Goal: Information Seeking & Learning: Learn about a topic

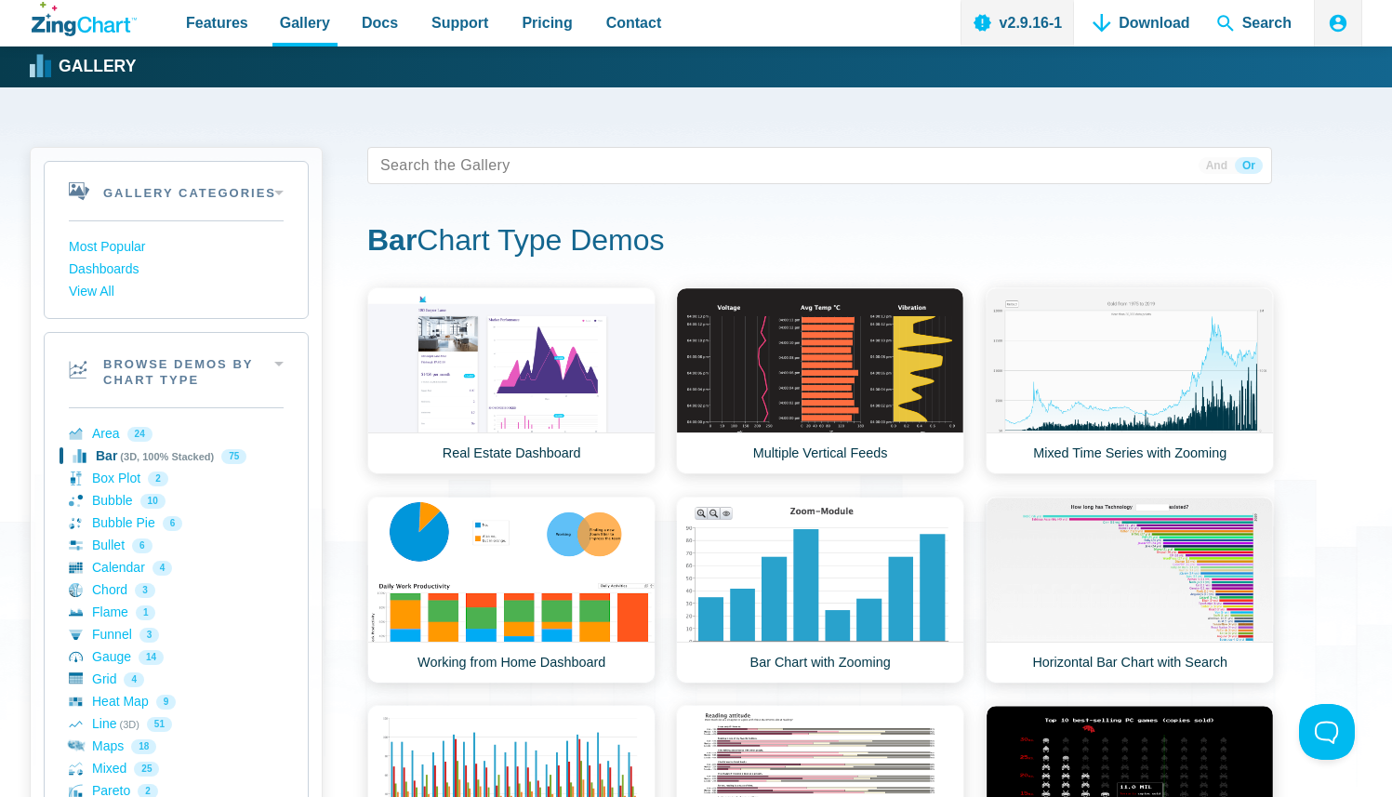
scroll to position [473, 0]
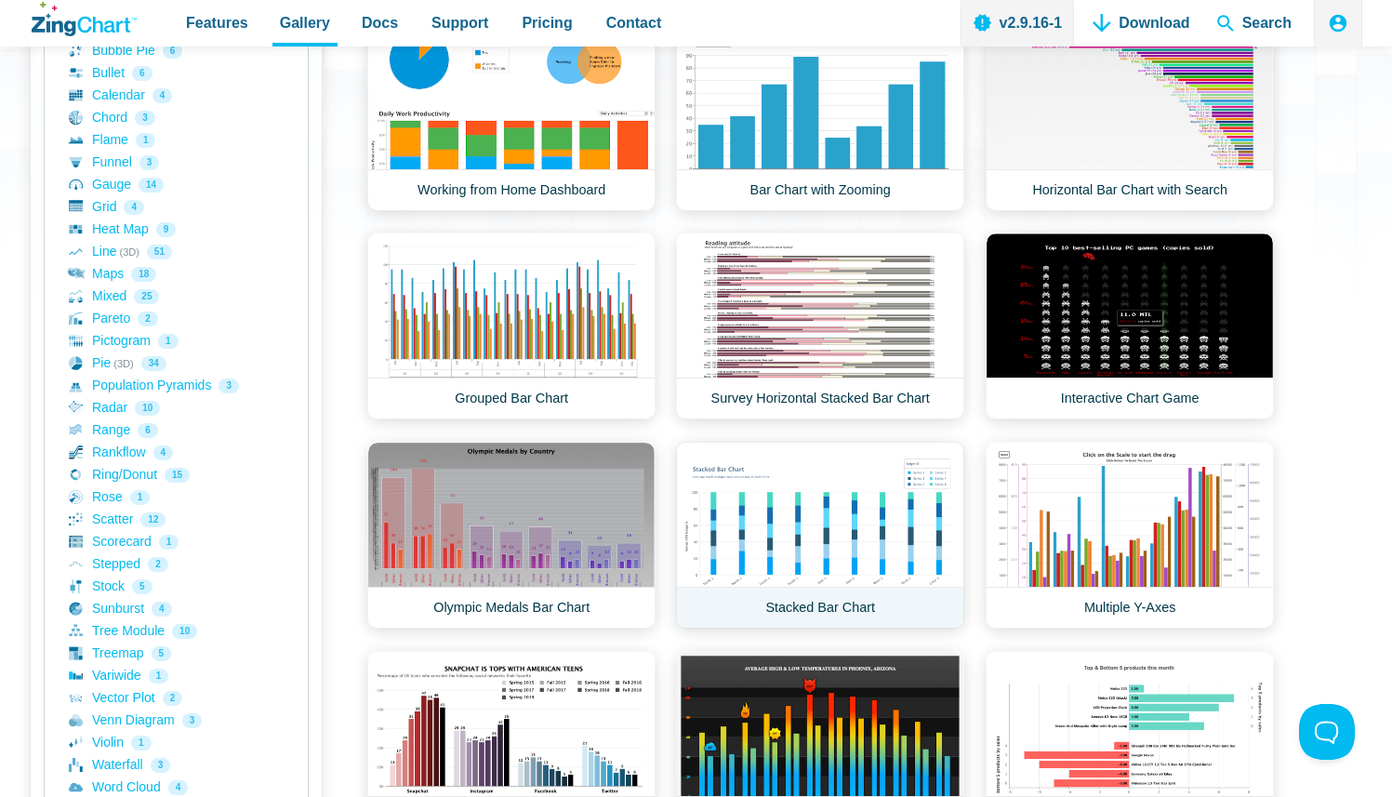
click at [850, 536] on link "Stacked Bar Chart" at bounding box center [820, 535] width 288 height 187
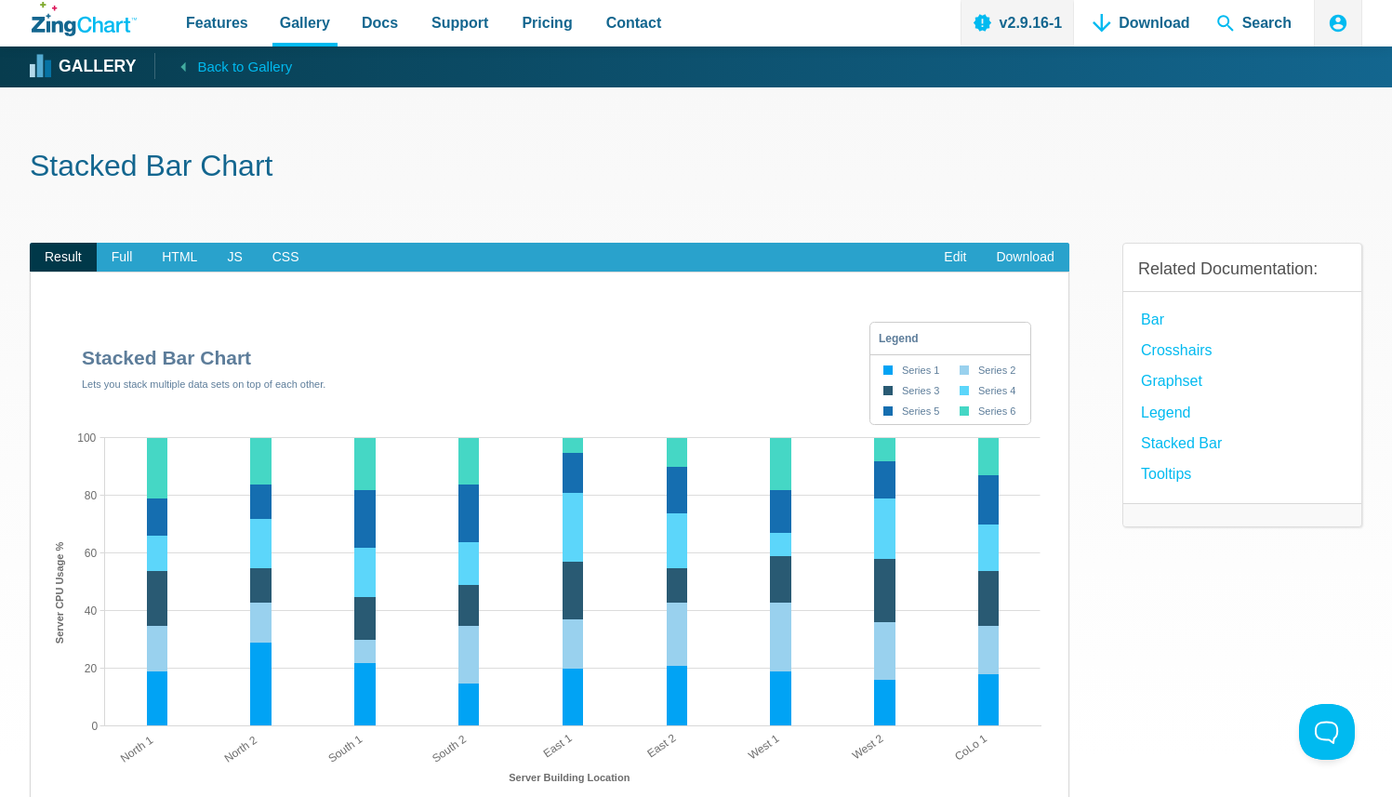
scroll to position [156, 0]
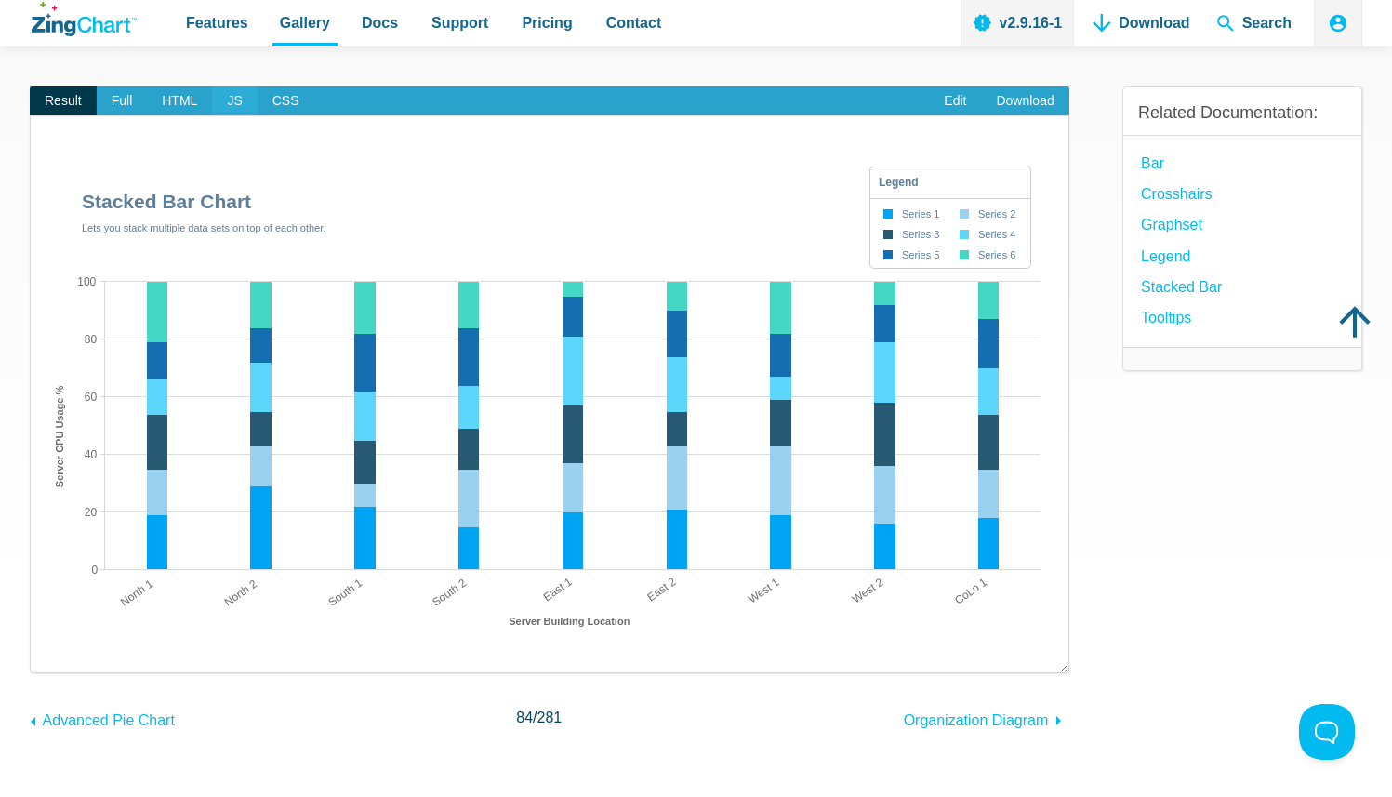
click at [227, 97] on span "JS" at bounding box center [234, 102] width 45 height 30
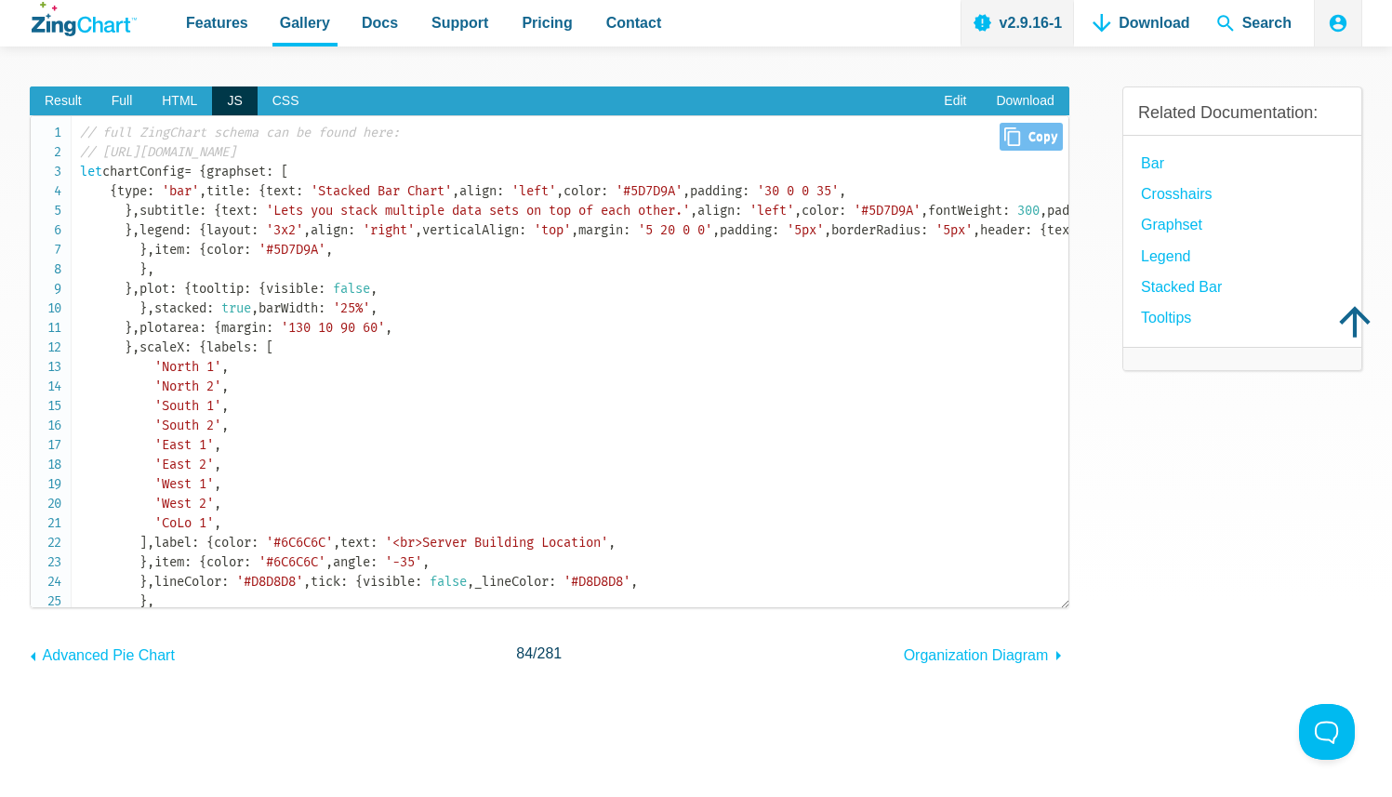
click at [508, 266] on code "// full ZingChart schema can be found here: // https://www.zingchart.com/docs/a…" at bounding box center [574, 709] width 989 height 1172
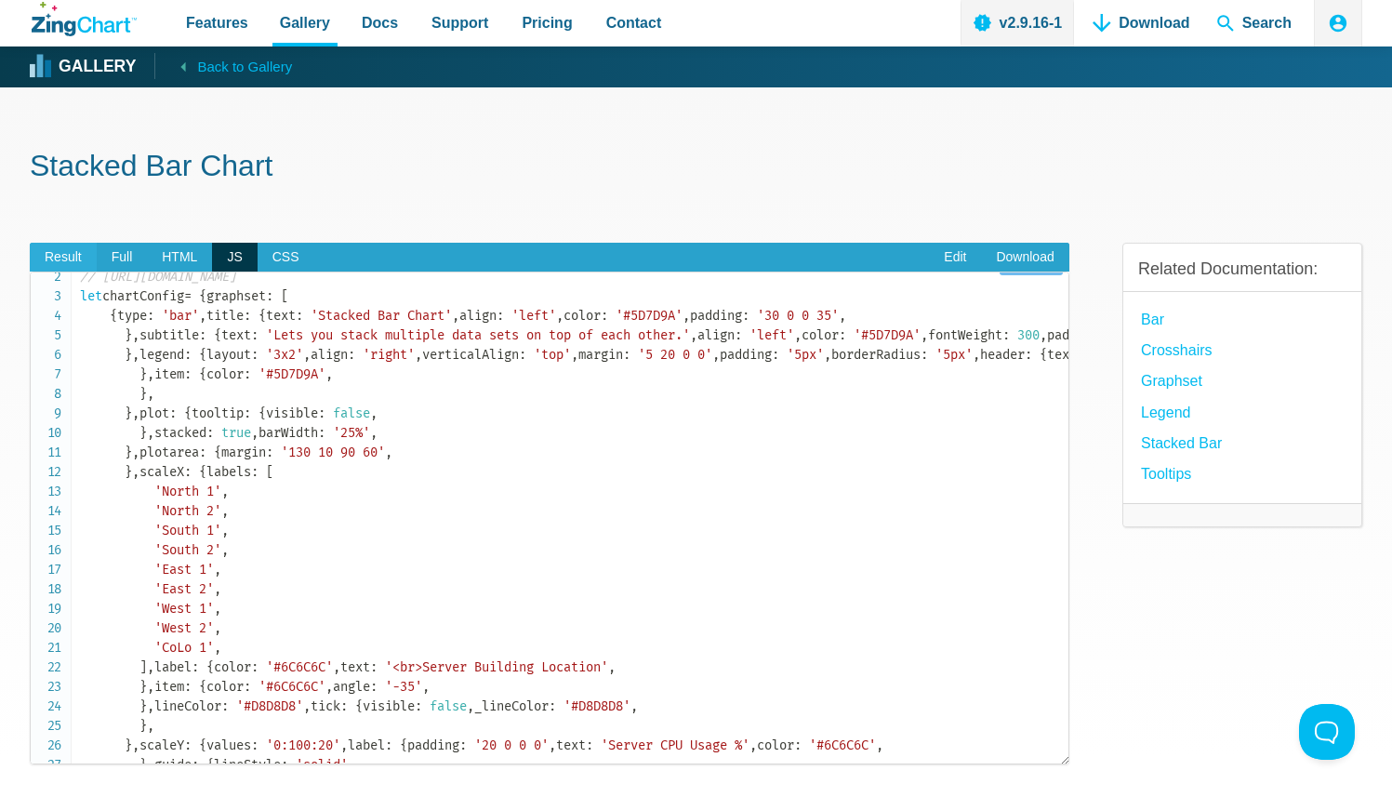
scroll to position [45, 0]
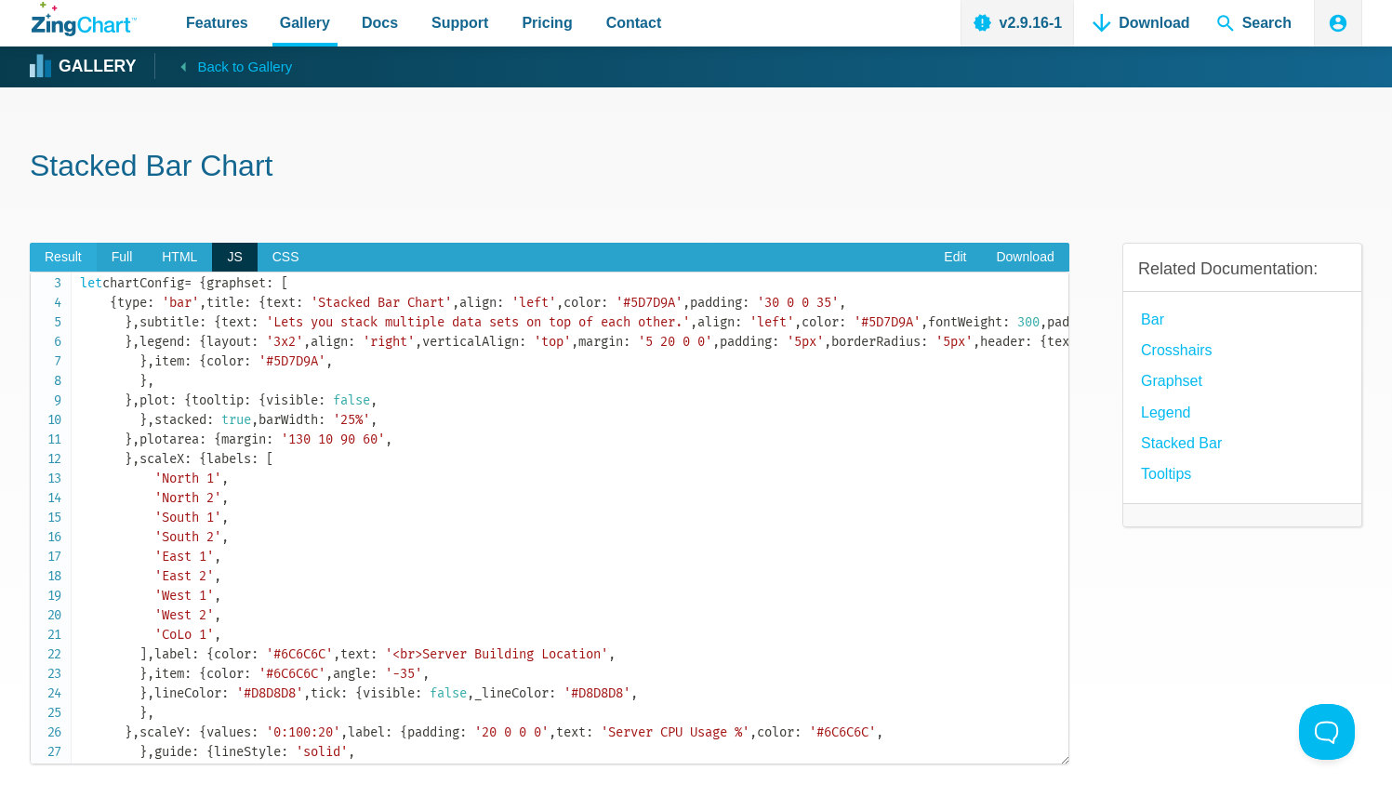
click at [89, 253] on span "Result" at bounding box center [63, 258] width 67 height 30
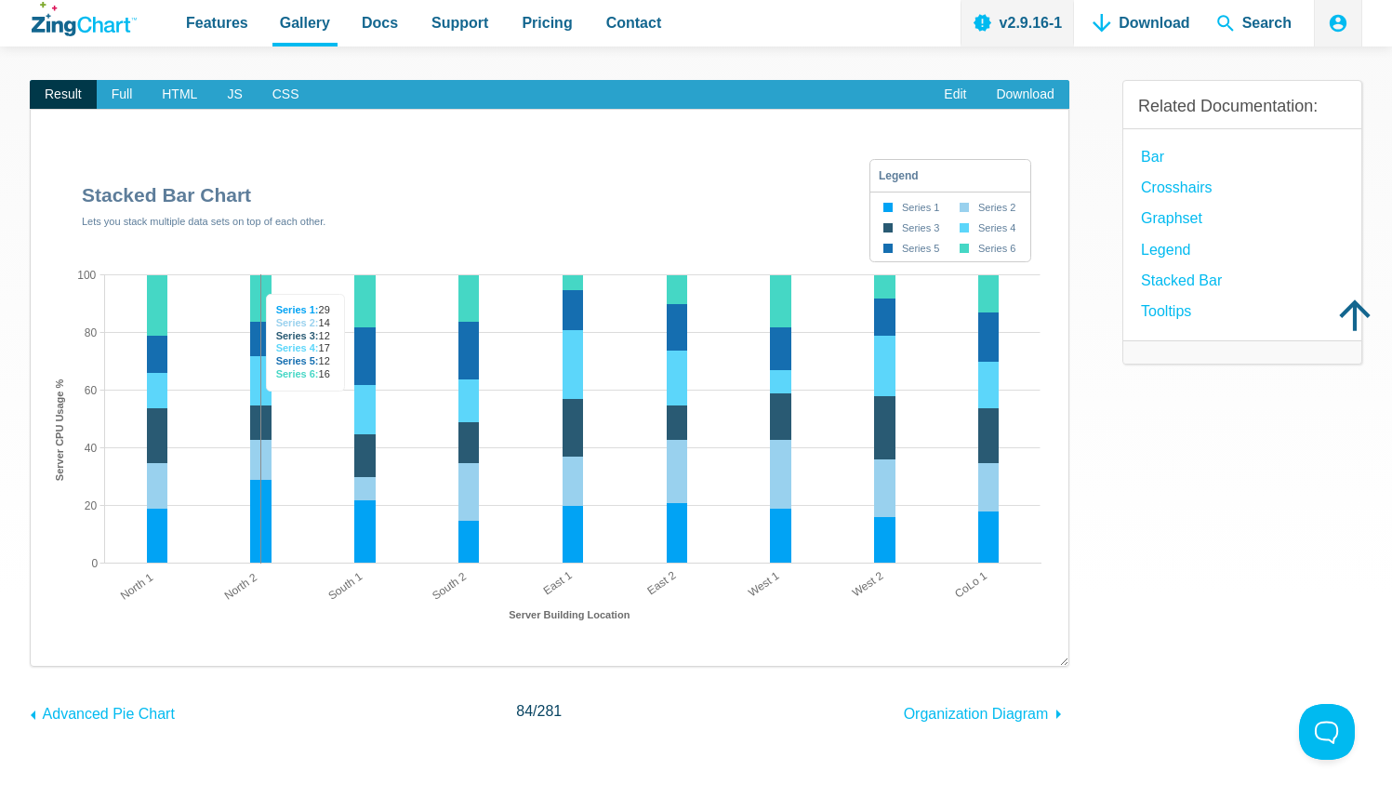
scroll to position [159, 0]
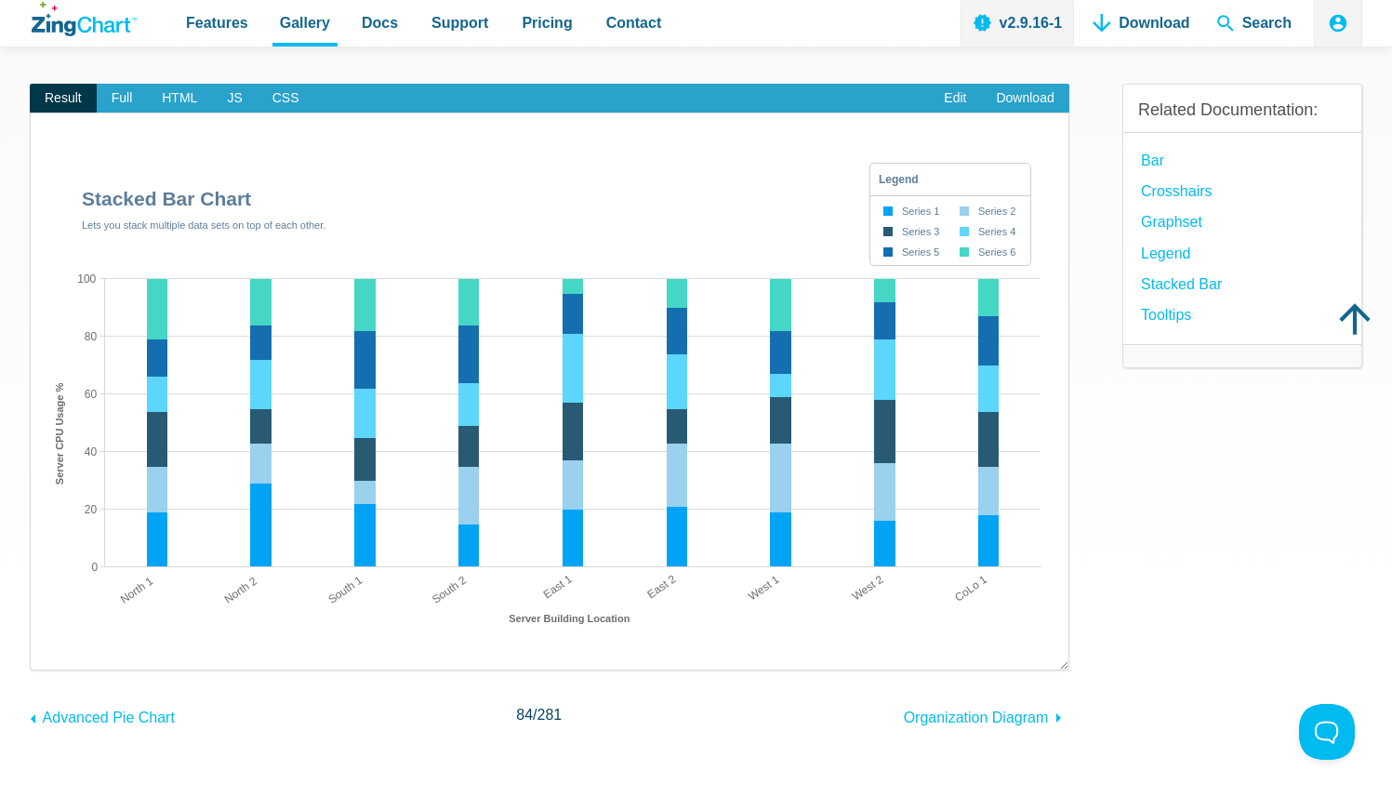
drag, startPoint x: 245, startPoint y: 90, endPoint x: 285, endPoint y: 118, distance: 48.8
click at [245, 90] on span "JS" at bounding box center [234, 99] width 45 height 30
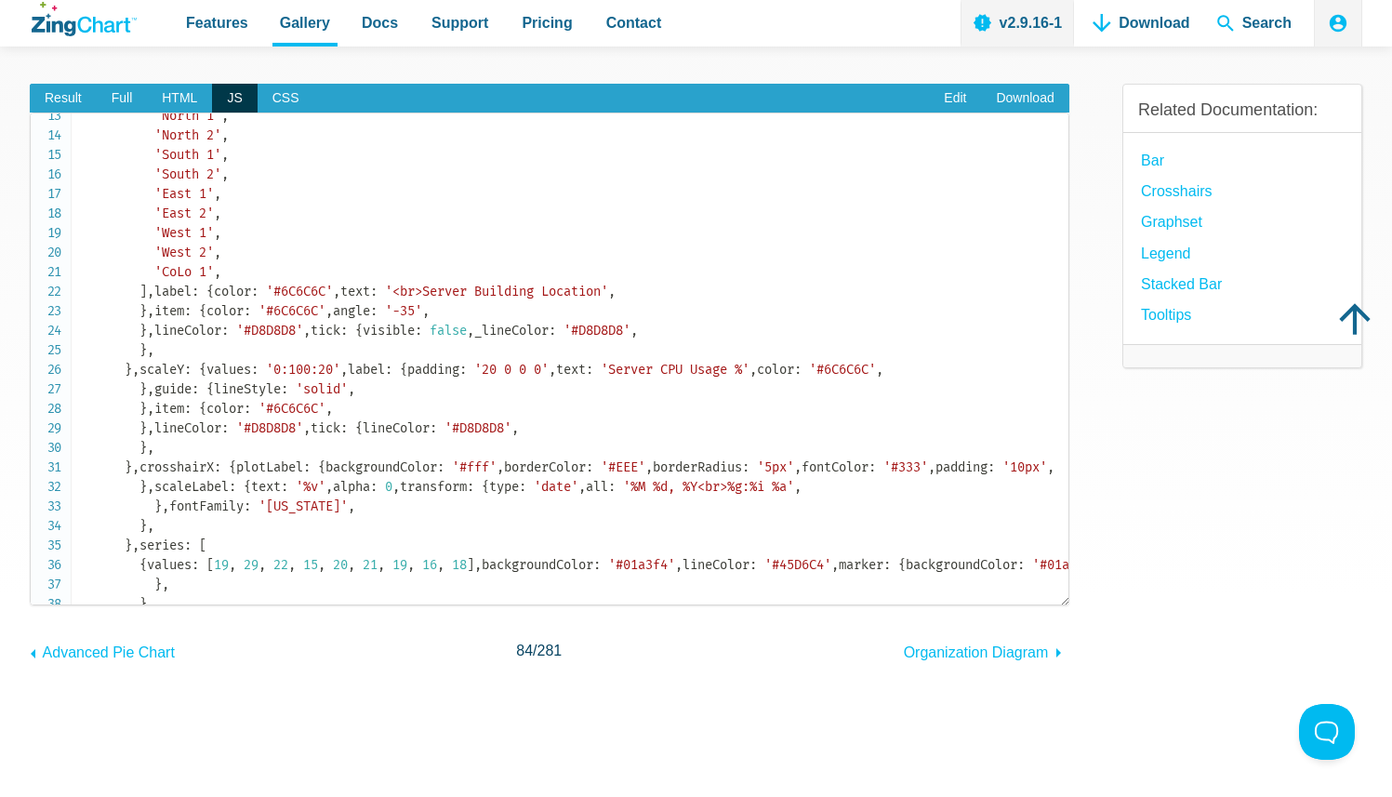
scroll to position [200, 0]
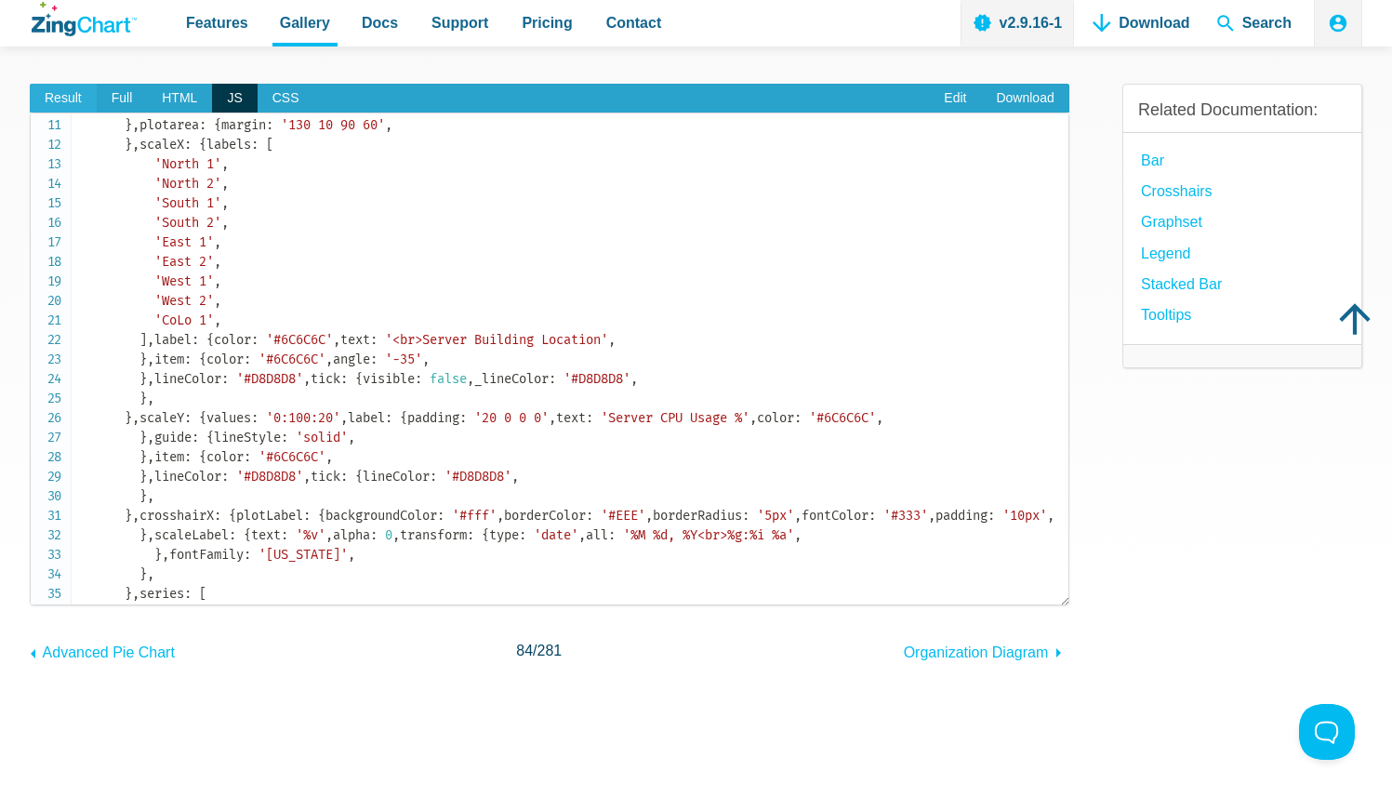
click at [47, 90] on span "Result" at bounding box center [63, 99] width 67 height 30
